Goal: Task Accomplishment & Management: Use online tool/utility

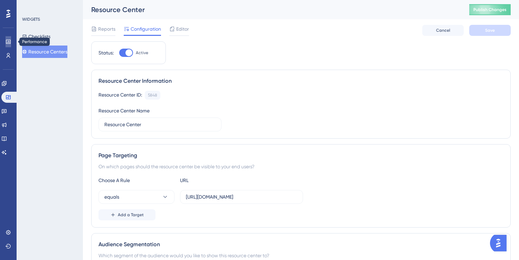
click at [9, 45] on link at bounding box center [9, 41] width 6 height 11
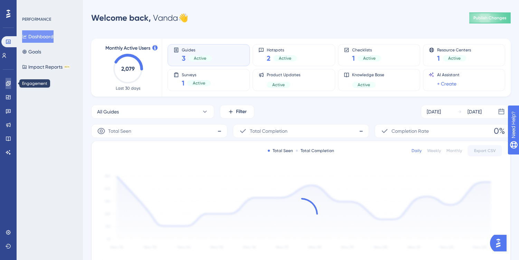
click at [10, 86] on icon at bounding box center [9, 84] width 6 height 6
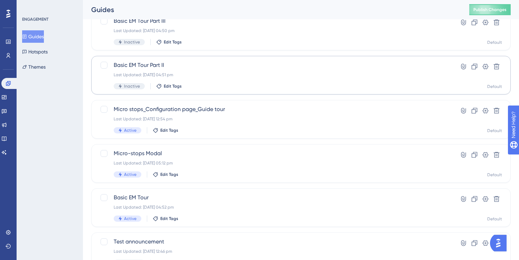
scroll to position [52, 0]
click at [270, 80] on div "Basic EM Tour Part II Last Updated: 14 Aug 2025 04:51 pm Inactive Edit Tags" at bounding box center [273, 74] width 319 height 28
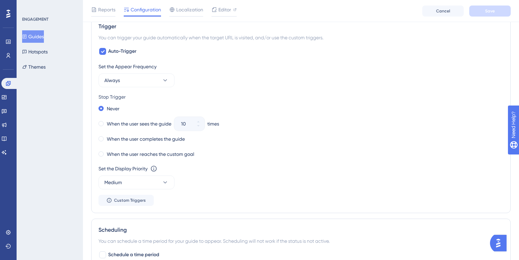
scroll to position [327, 0]
click at [162, 184] on icon at bounding box center [165, 182] width 7 height 7
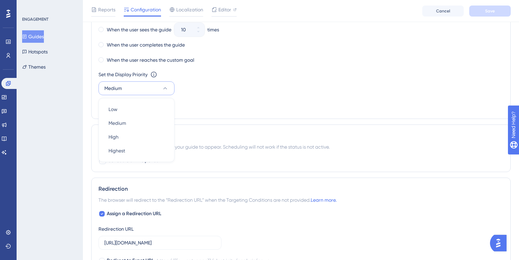
click at [270, 104] on div "Set the Appear Frequency Always Stop Trigger Never When the user sees the guide…" at bounding box center [300, 40] width 405 height 144
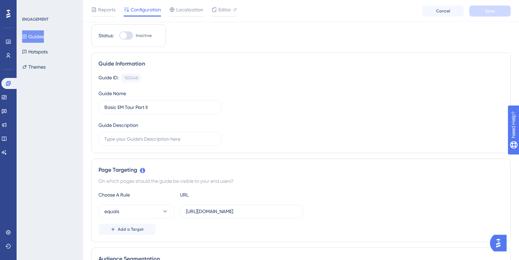
scroll to position [0, 0]
